Goal: Task Accomplishment & Management: Manage account settings

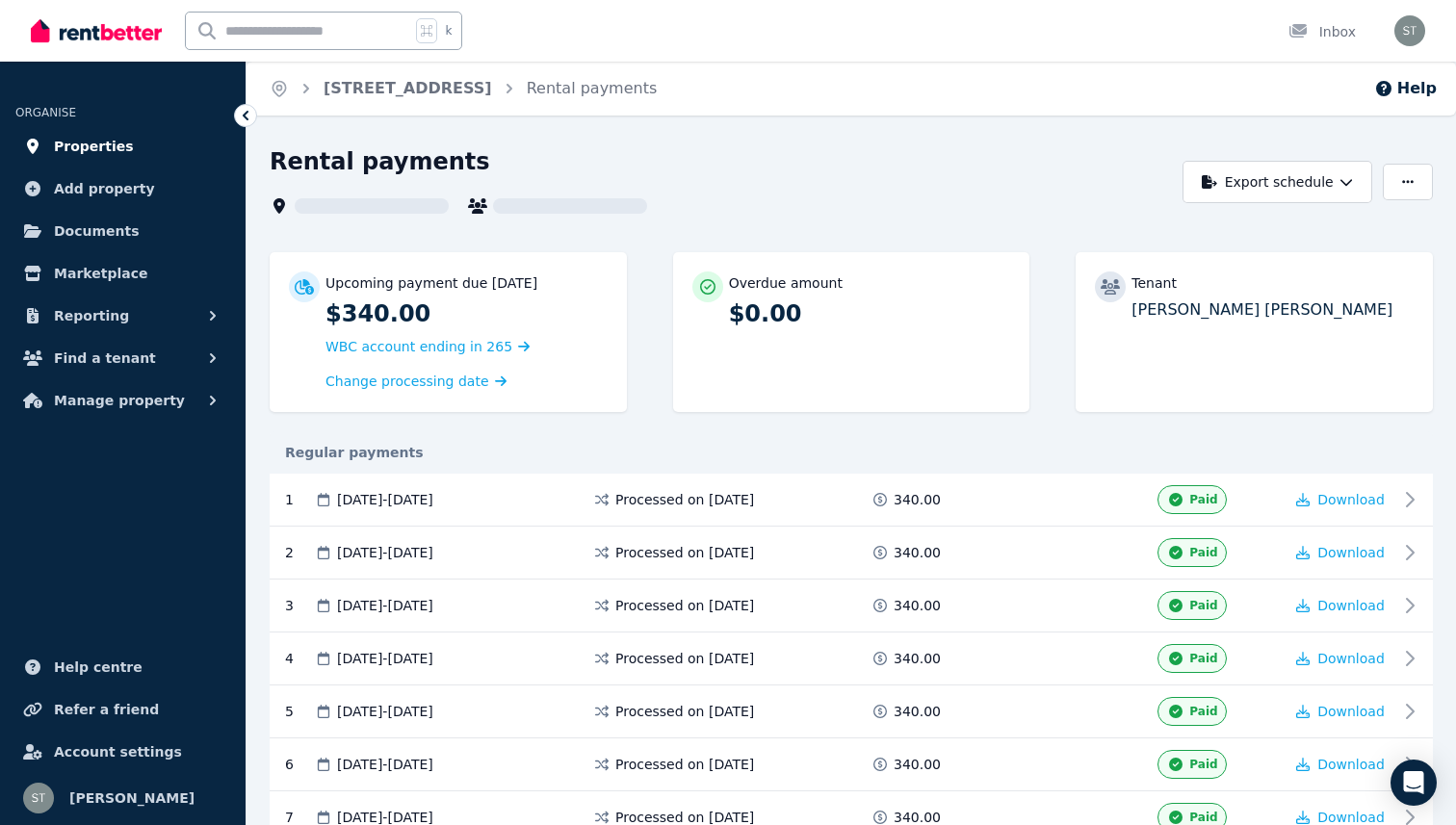
click at [96, 151] on span "Properties" at bounding box center [94, 146] width 80 height 23
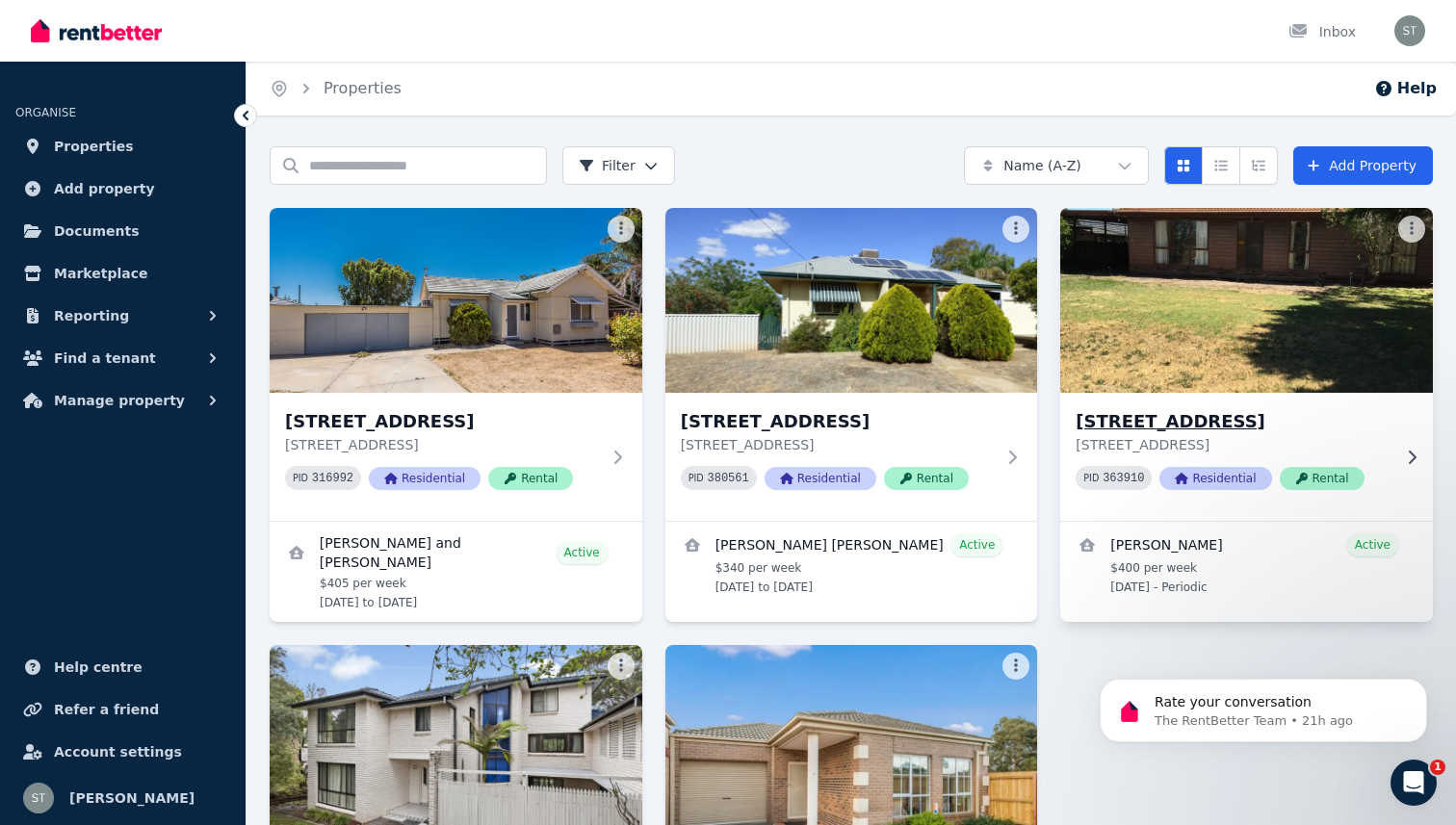
click at [1213, 408] on div "[STREET_ADDRESS] PID 363910 Residential Rental" at bounding box center [1246, 456] width 373 height 128
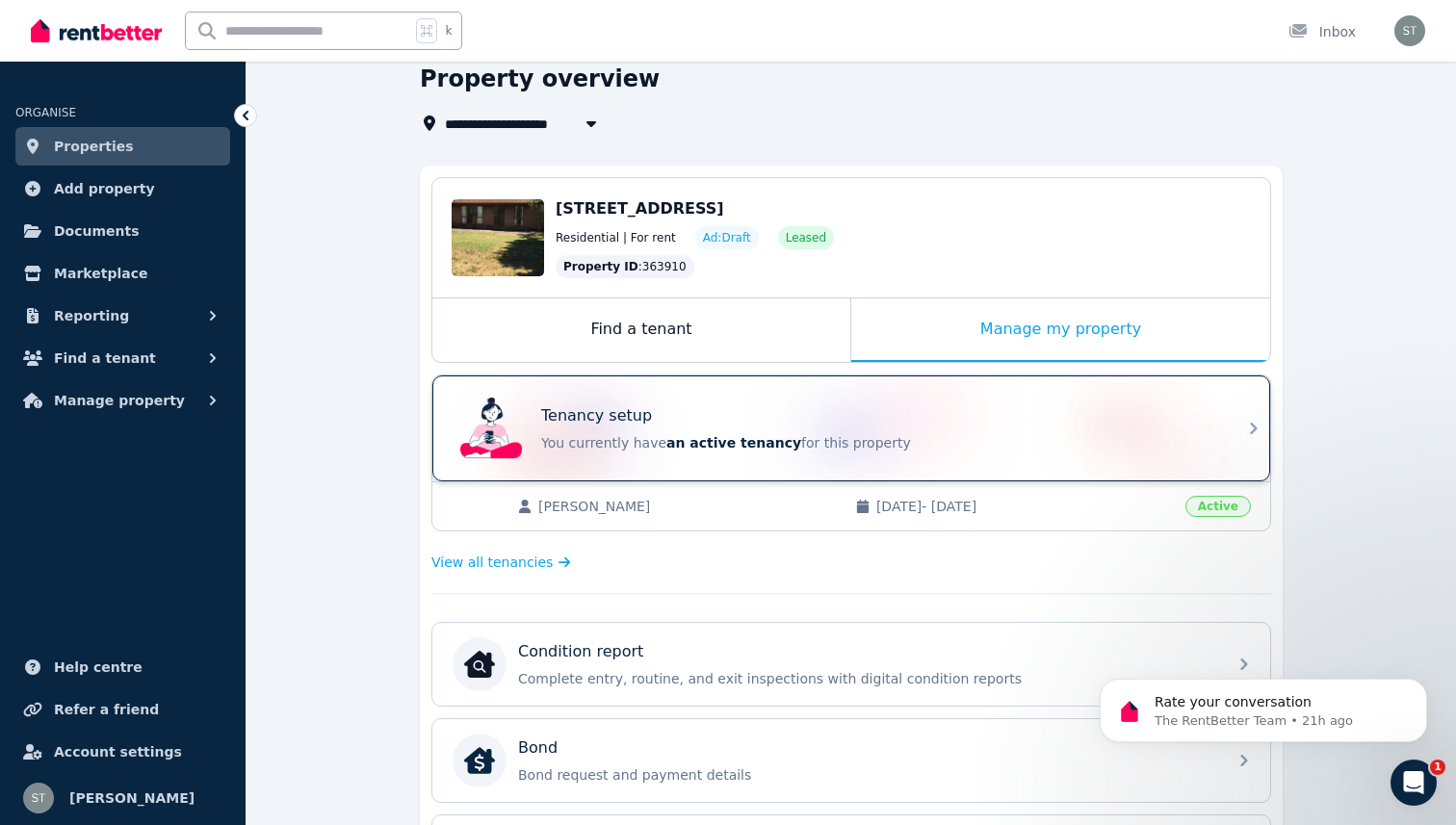
scroll to position [89, 0]
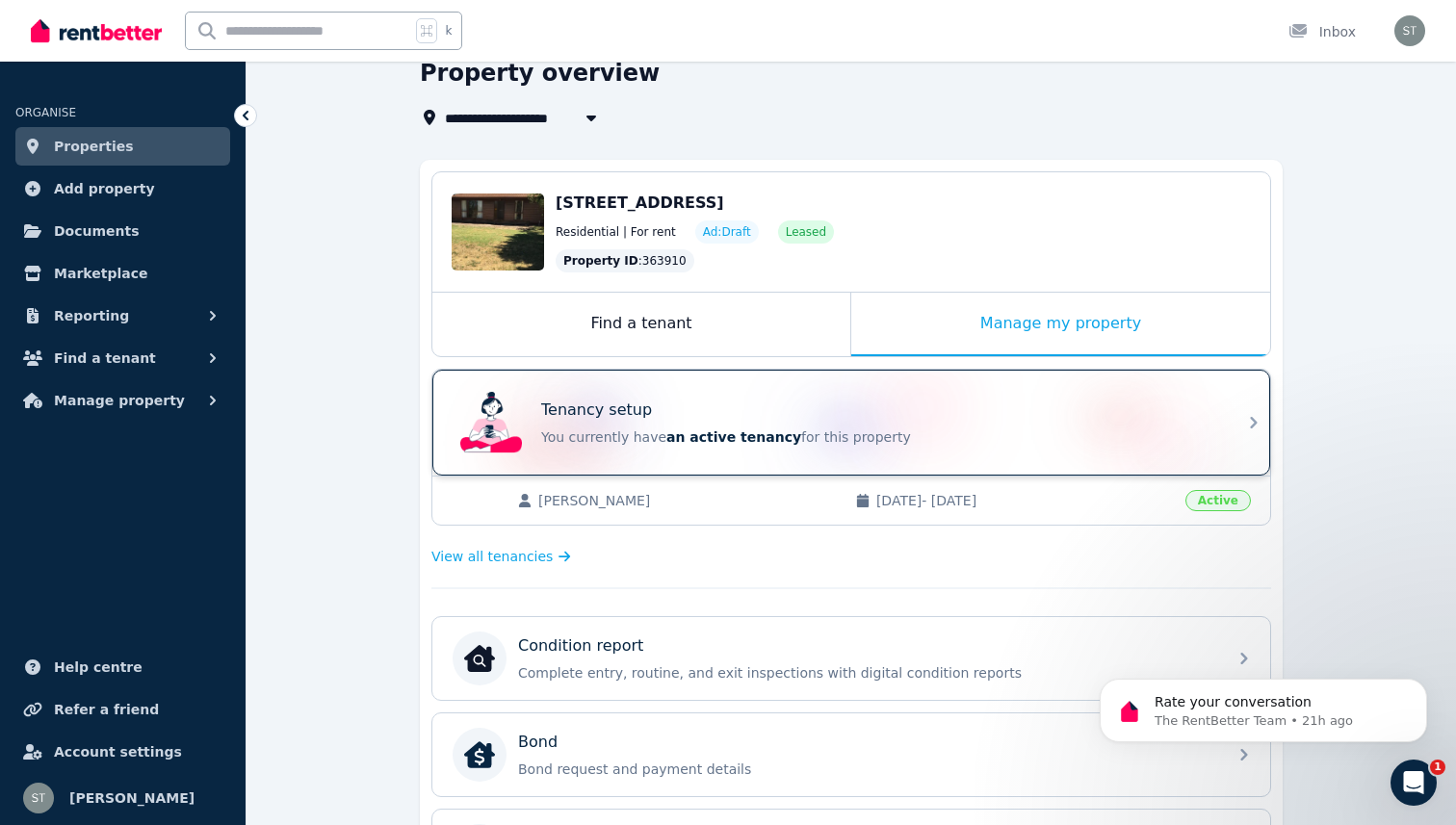
click at [766, 422] on div "Tenancy setup You currently have an active tenancy for this property" at bounding box center [878, 422] width 674 height 48
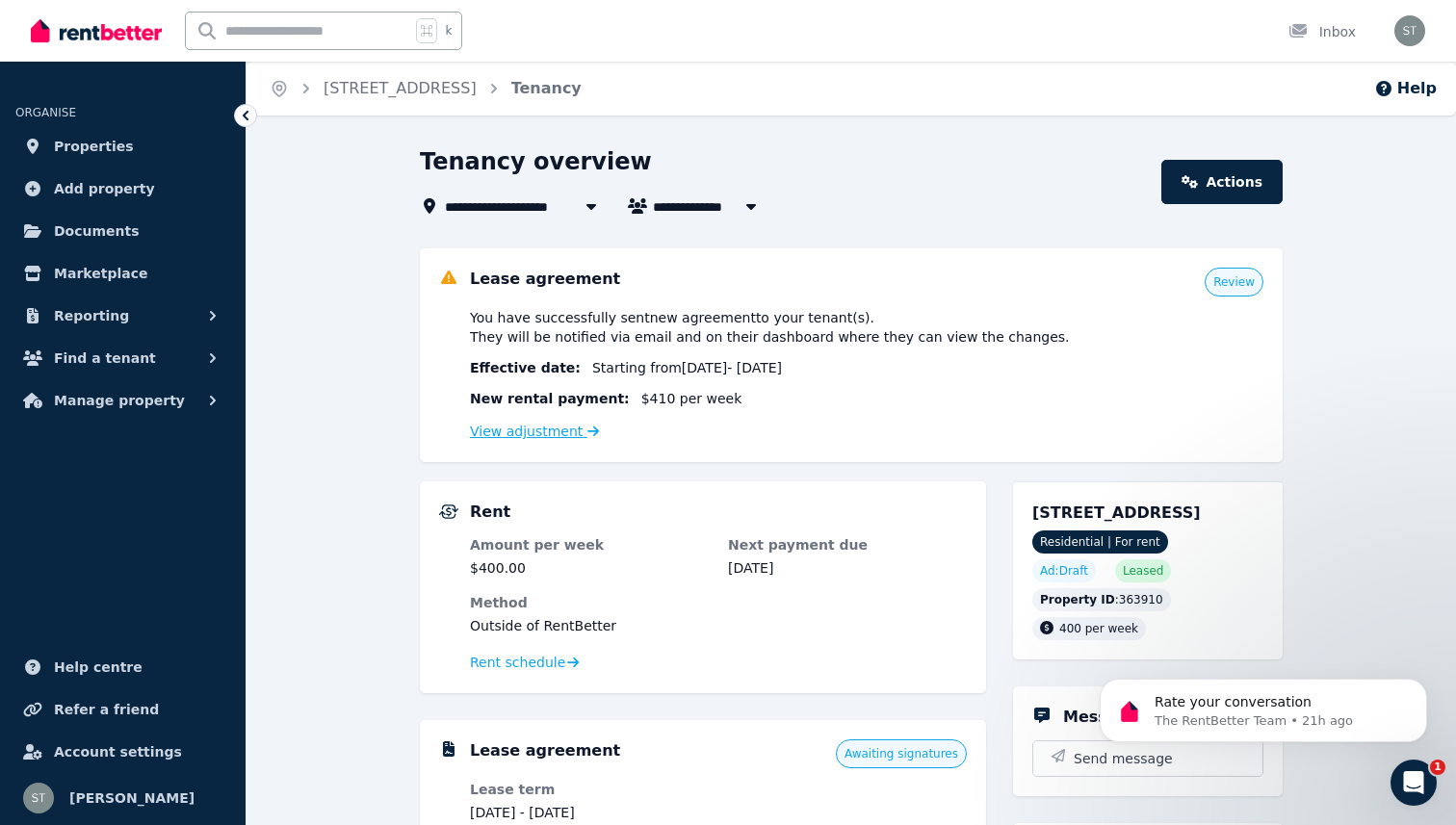
click at [554, 430] on link "View adjustment" at bounding box center [534, 431] width 129 height 16
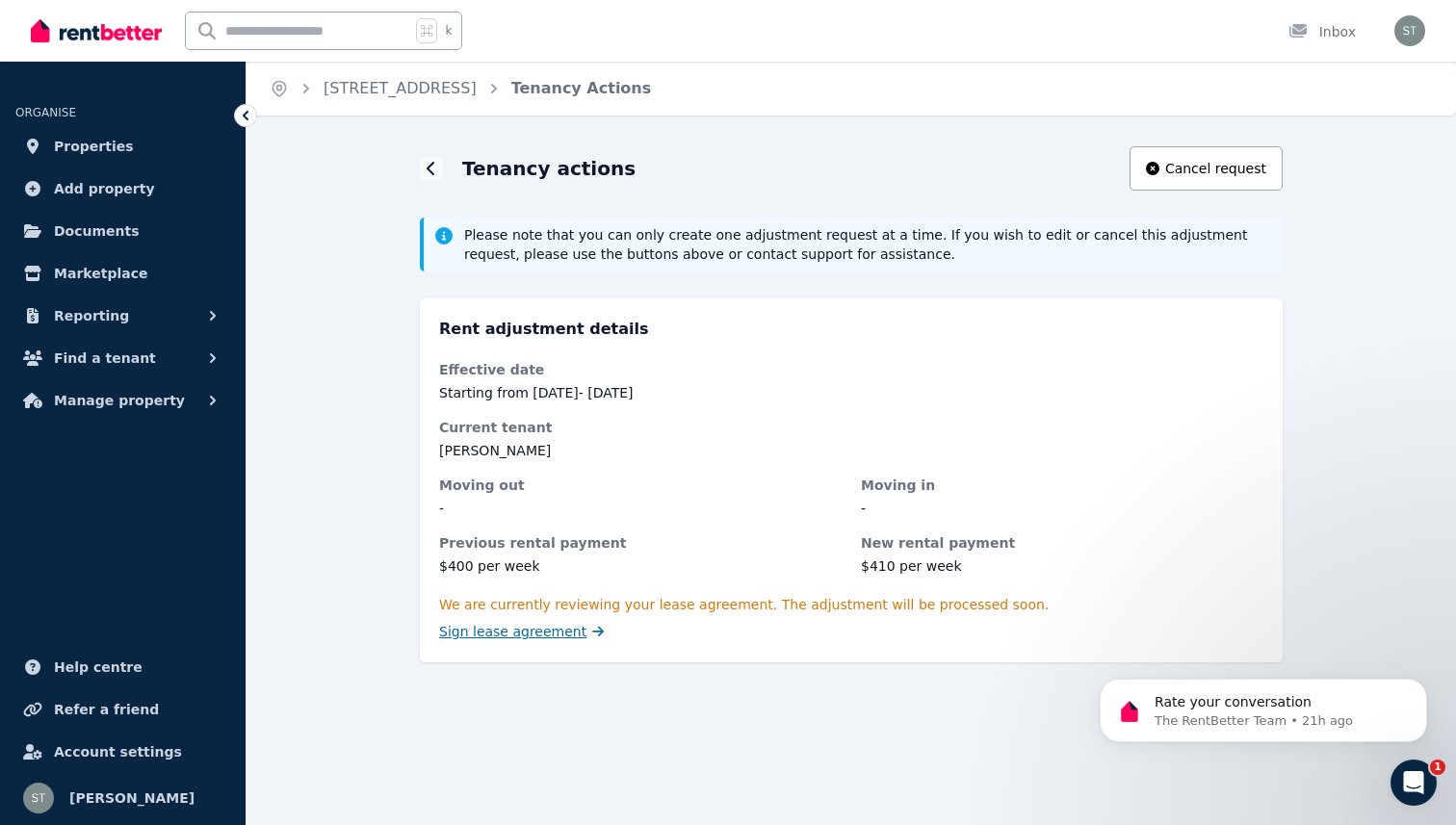
click at [573, 625] on link "Sign lease agreement" at bounding box center [521, 632] width 165 height 20
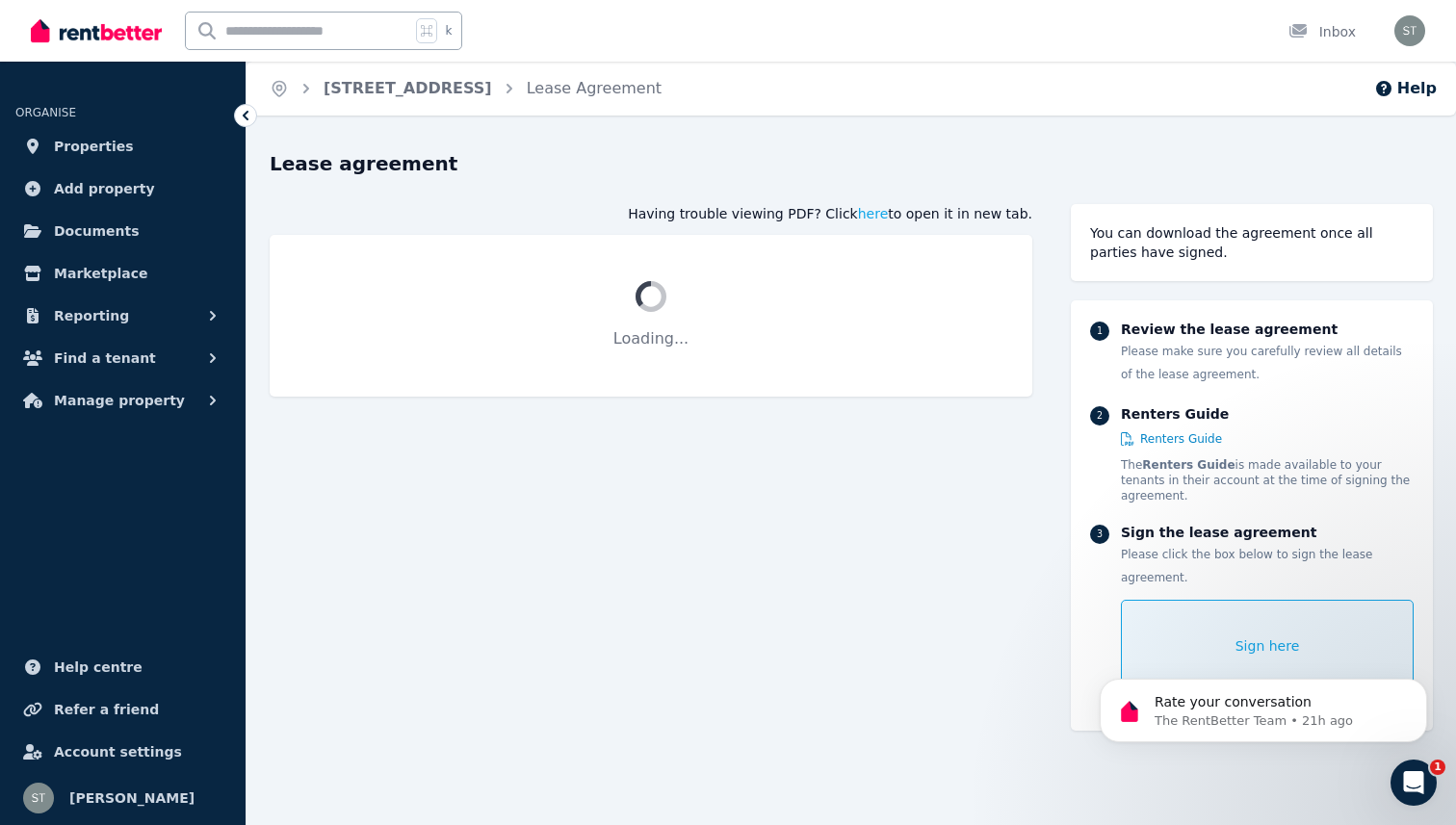
click at [1225, 600] on div "Sign here" at bounding box center [1267, 646] width 293 height 93
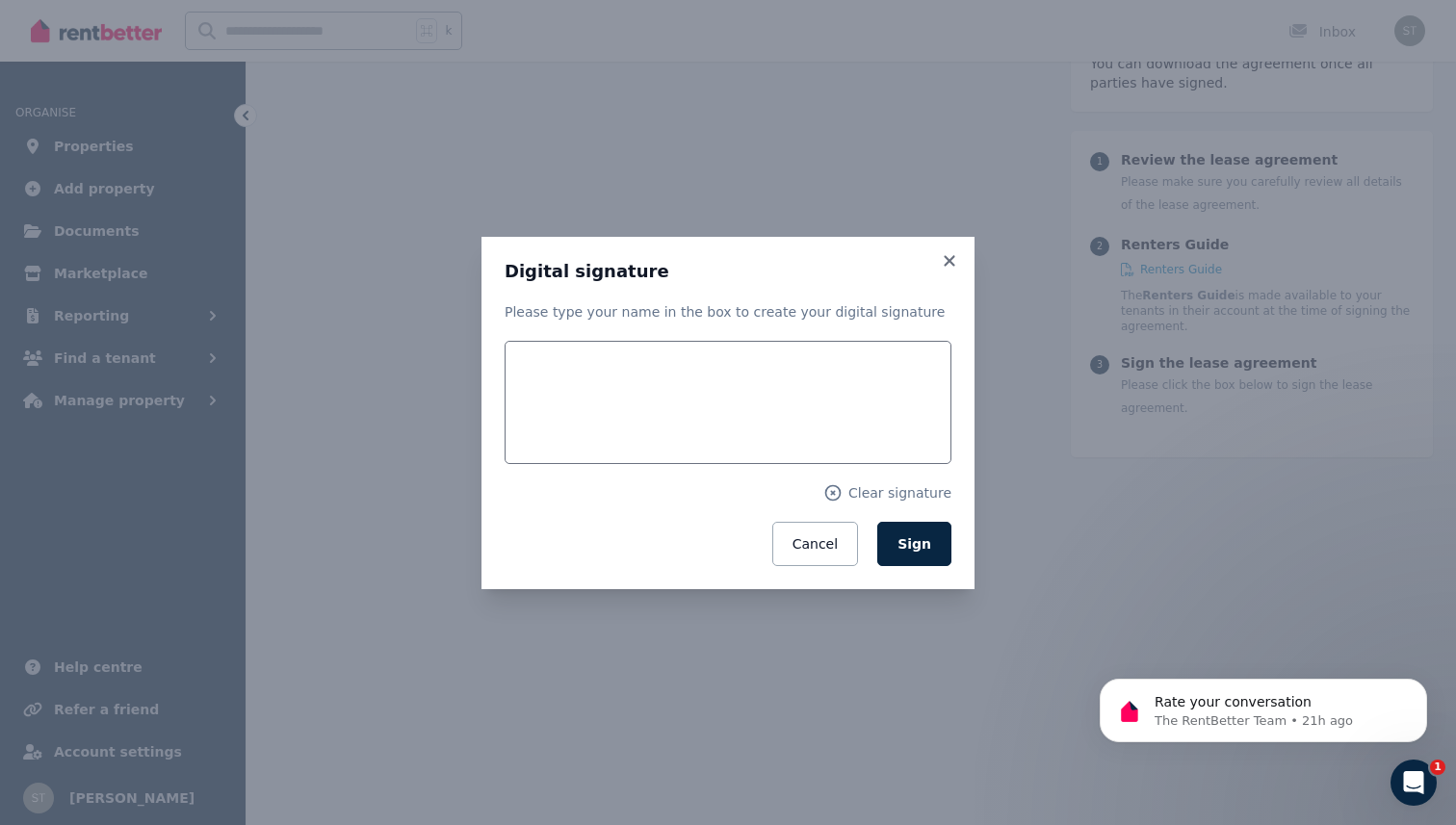
scroll to position [235, 0]
click at [609, 388] on input "text" at bounding box center [728, 403] width 447 height 123
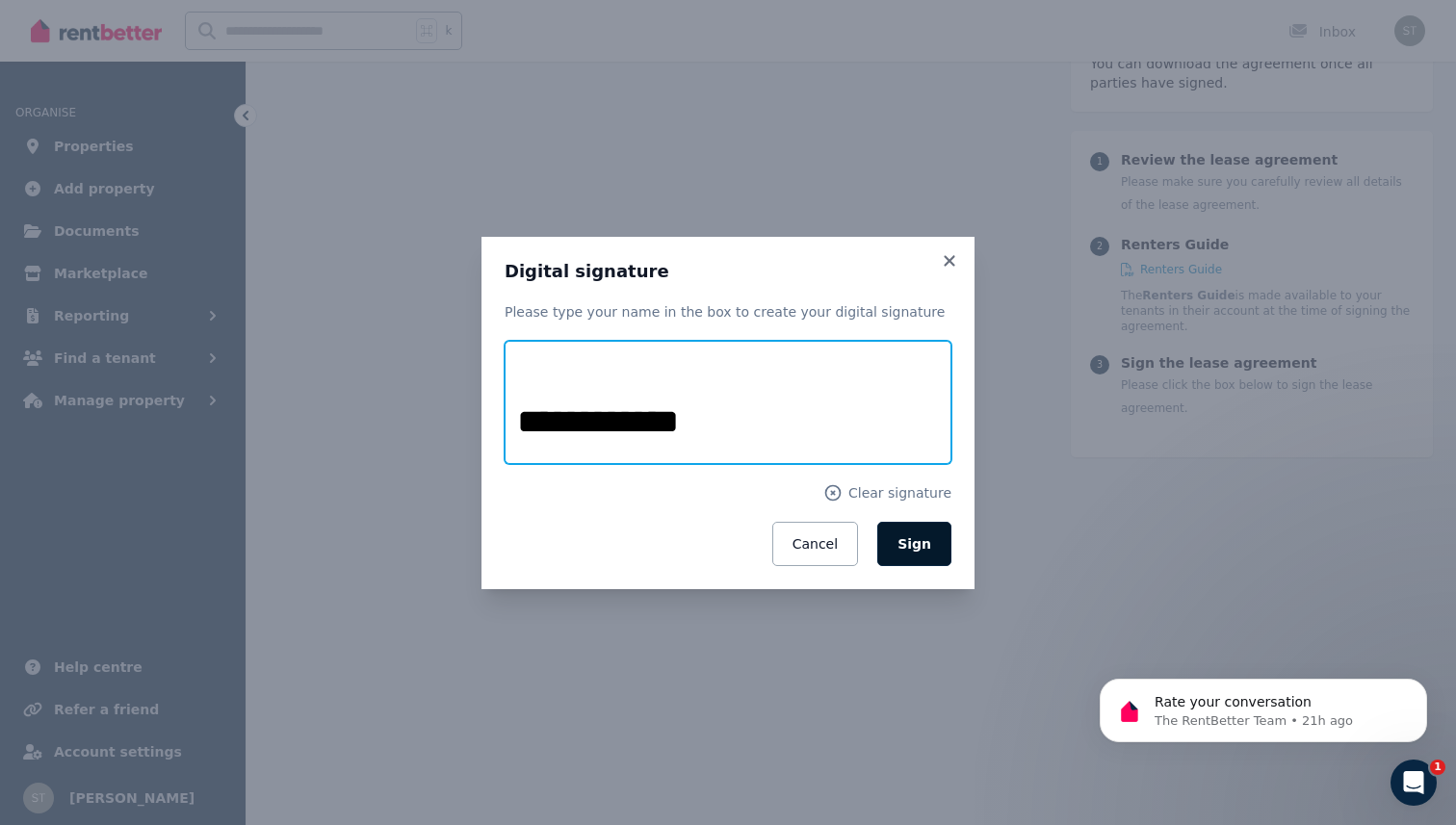
type input "**********"
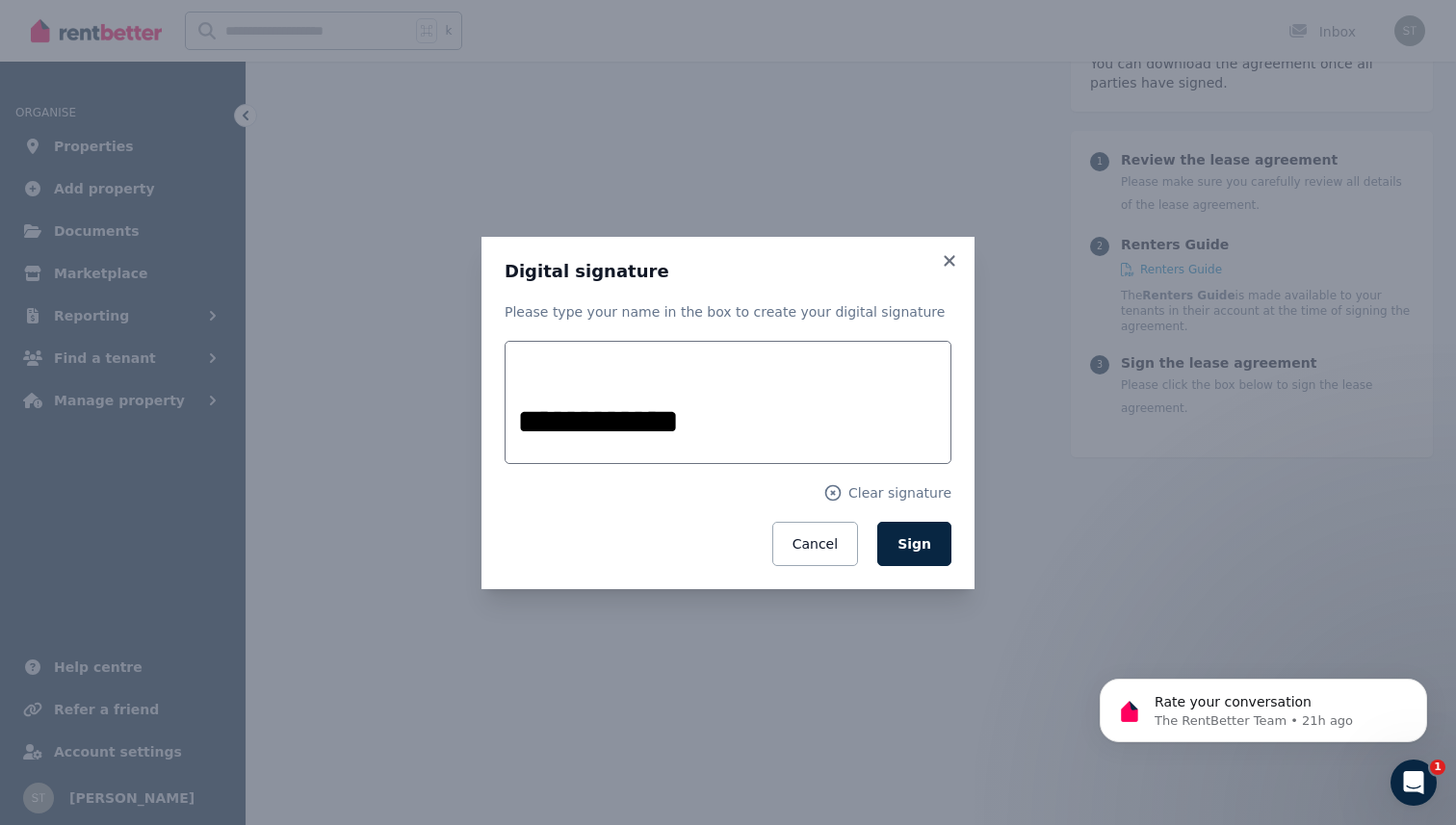
click at [925, 551] on button "Sign" at bounding box center [914, 543] width 74 height 44
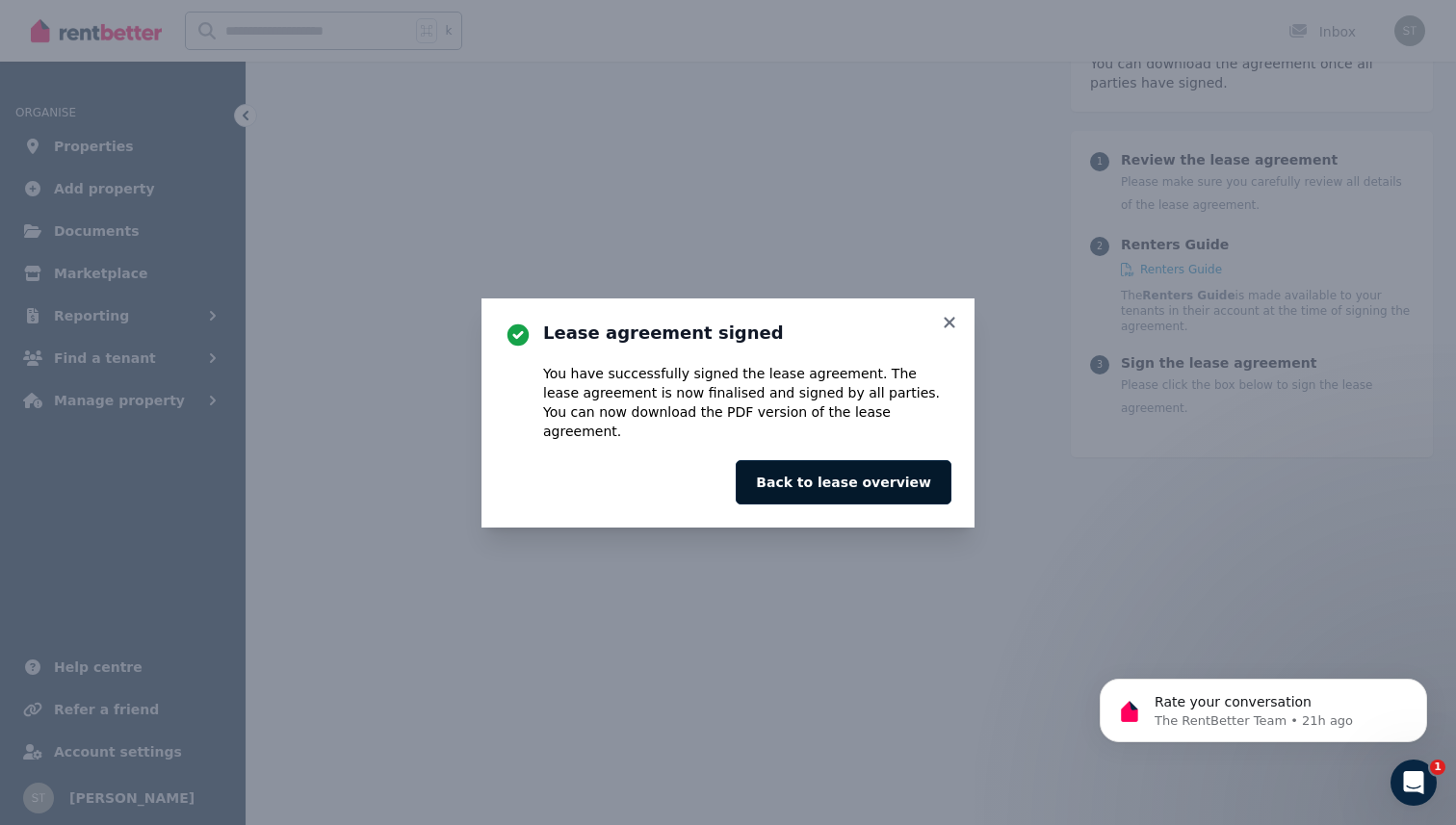
click at [848, 466] on button "Back to lease overview" at bounding box center [843, 482] width 216 height 44
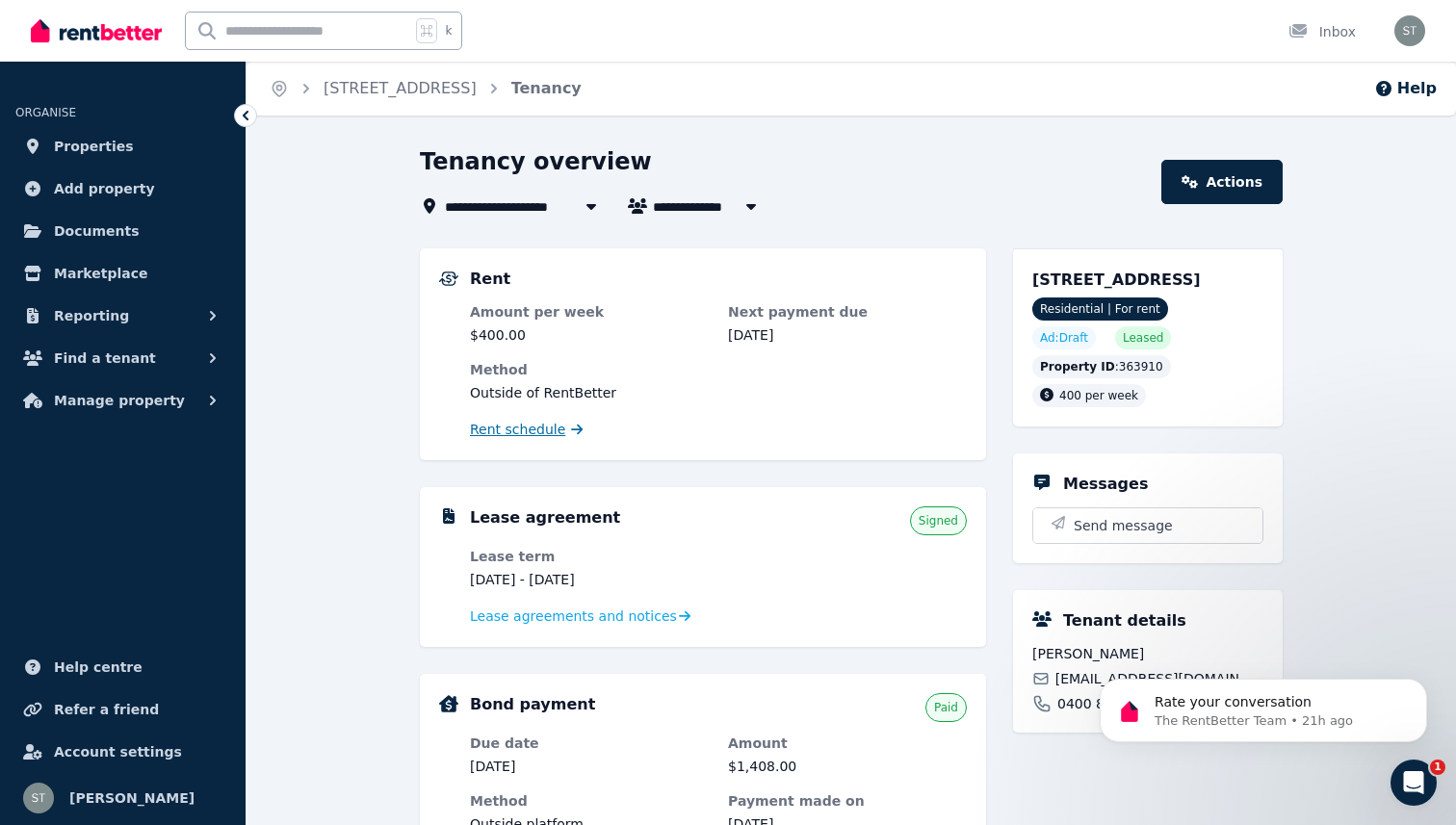
click at [563, 428] on link "Rent schedule" at bounding box center [527, 429] width 114 height 20
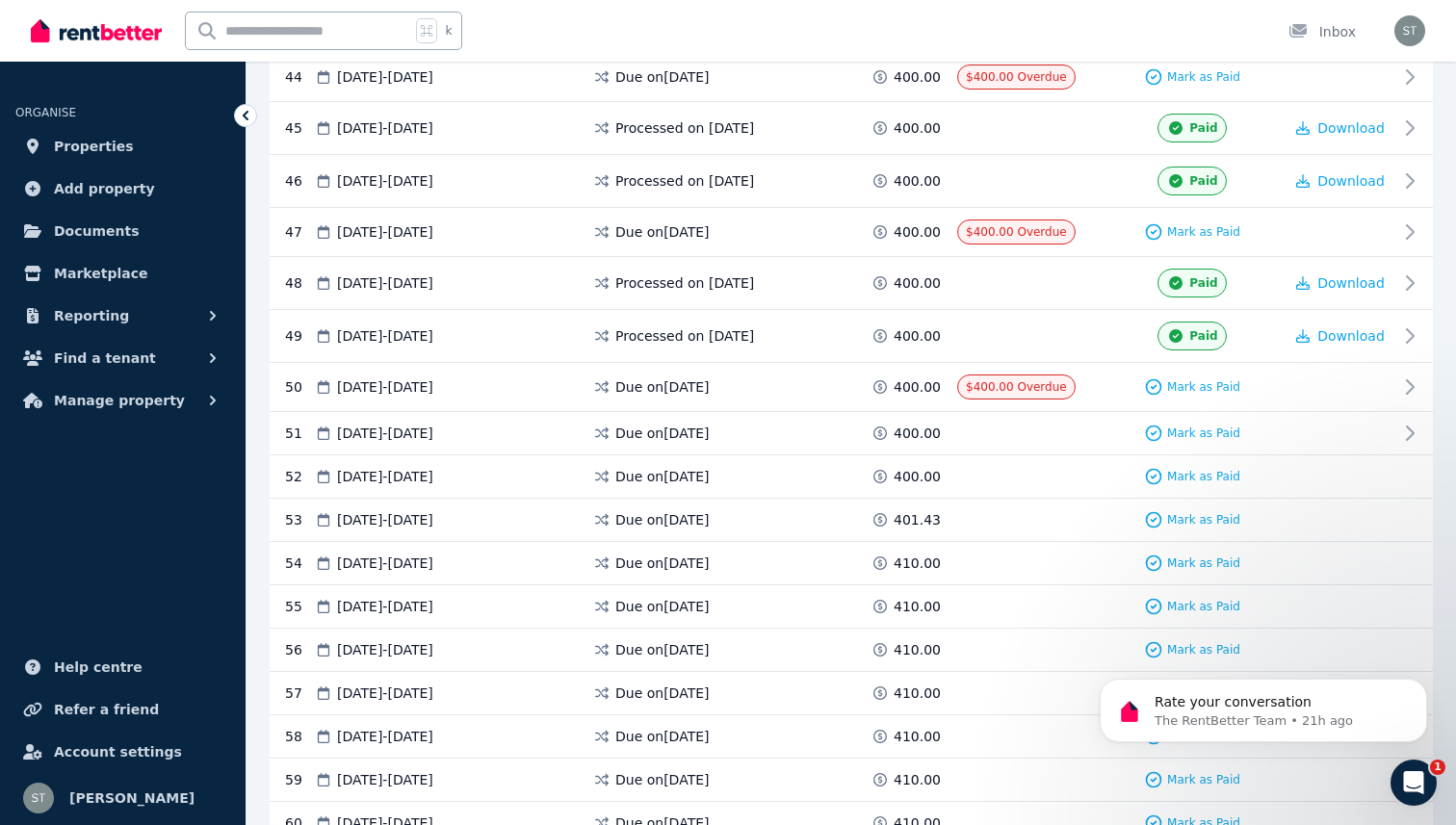
scroll to position [2738, 0]
